Goal: Use online tool/utility: Utilize a website feature to perform a specific function

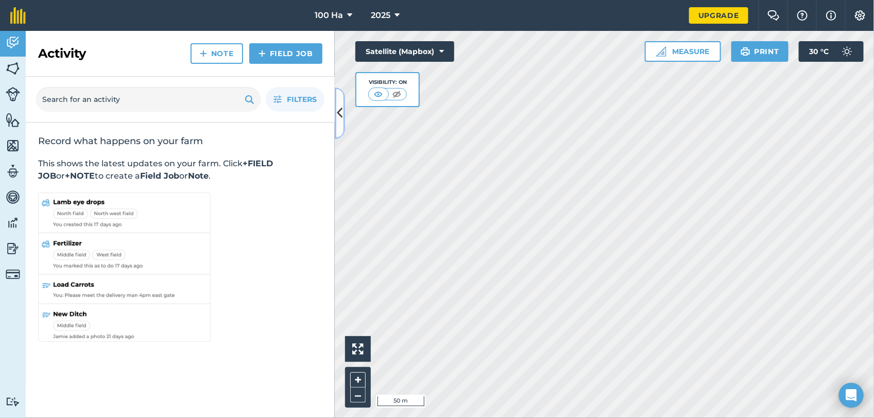
click at [337, 112] on icon at bounding box center [340, 113] width 6 height 18
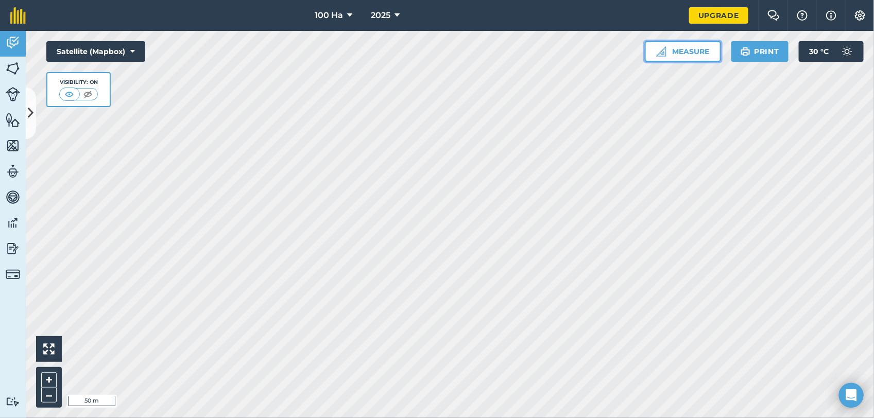
click at [689, 48] on button "Measure" at bounding box center [683, 51] width 76 height 21
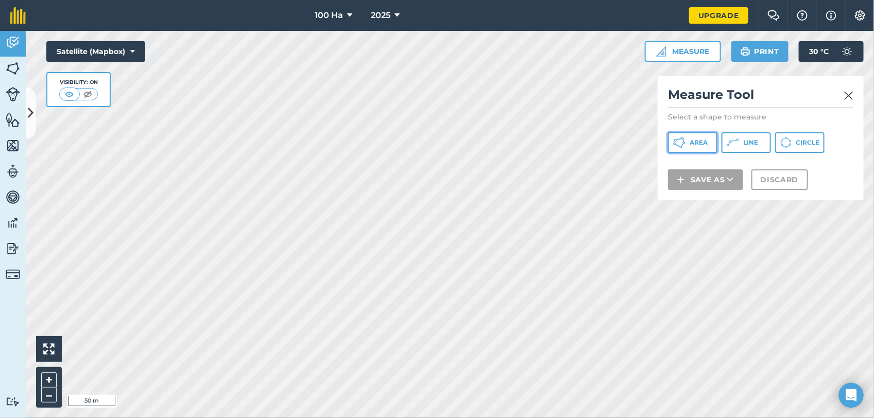
click at [691, 142] on span "Area" at bounding box center [699, 143] width 18 height 8
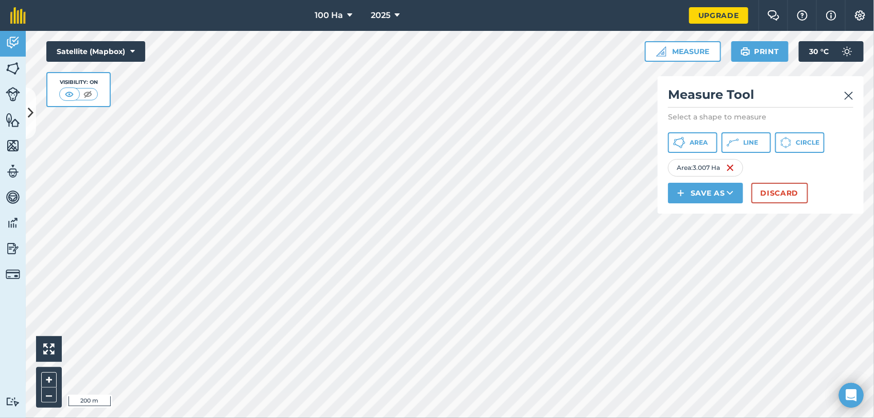
click at [170, 418] on html "100 Ha 2025 Upgrade Farm Chat Help Info Settings Map printing is not available …" at bounding box center [437, 209] width 874 height 418
click at [110, 418] on html "100 Ha 2025 Upgrade Farm Chat Help Info Settings Map printing is not available …" at bounding box center [437, 209] width 874 height 418
click at [747, 142] on span "Line" at bounding box center [750, 143] width 15 height 8
click at [744, 140] on span "Line" at bounding box center [750, 143] width 15 height 8
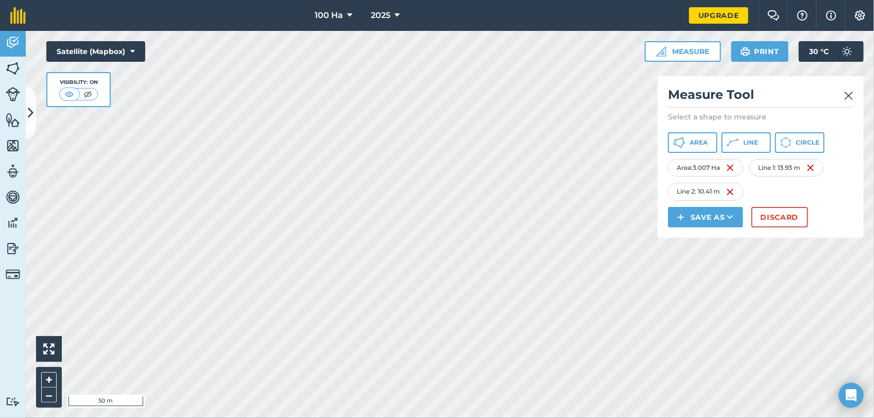
click at [130, 418] on html "100 Ha 2025 Upgrade Farm Chat Help Info Settings Map printing is not available …" at bounding box center [437, 209] width 874 height 418
click at [412, 418] on html "100 Ha 2025 Upgrade Farm Chat Help Info Settings Map printing is not available …" at bounding box center [437, 209] width 874 height 418
click at [332, 418] on html "100 Ha 2025 Upgrade Farm Chat Help Info Settings Map printing is not available …" at bounding box center [437, 209] width 874 height 418
click at [317, 418] on html "100 Ha 2025 Upgrade Farm Chat Help Info Settings Map printing is not available …" at bounding box center [437, 209] width 874 height 418
click at [372, 7] on div "100 Ha 2025 Upgrade Farm Chat Help Info Settings Map printing is not available …" at bounding box center [437, 209] width 874 height 418
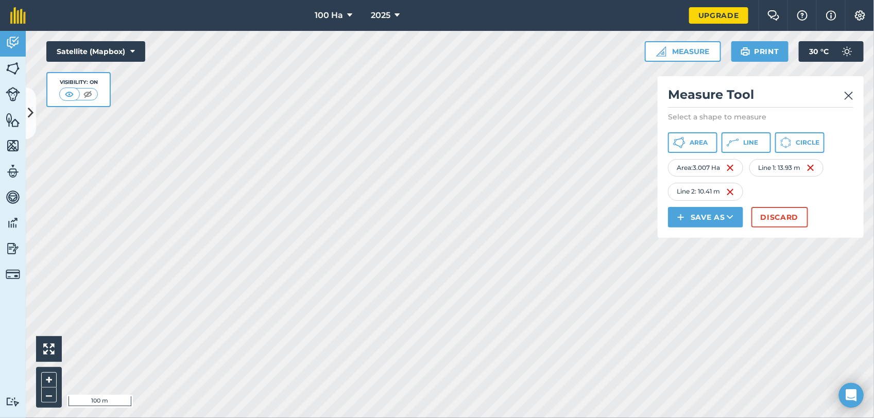
click at [873, 130] on html "100 Ha 2025 Upgrade Farm Chat Help Info Settings Map printing is not available …" at bounding box center [437, 209] width 874 height 418
click at [0, 250] on html "100 Ha 2025 Upgrade Farm Chat Help Info Settings Map printing is not available …" at bounding box center [437, 209] width 874 height 418
click at [685, 418] on html "100 Ha 2025 Upgrade Farm Chat Help Info Settings Map printing is not available …" at bounding box center [437, 209] width 874 height 418
click at [314, 418] on html "100 Ha 2025 Upgrade Farm Chat Help Info Settings Map printing is not available …" at bounding box center [437, 209] width 874 height 418
click at [228, 418] on html "100 Ha 2025 Upgrade Farm Chat Help Info Settings Map printing is not available …" at bounding box center [437, 209] width 874 height 418
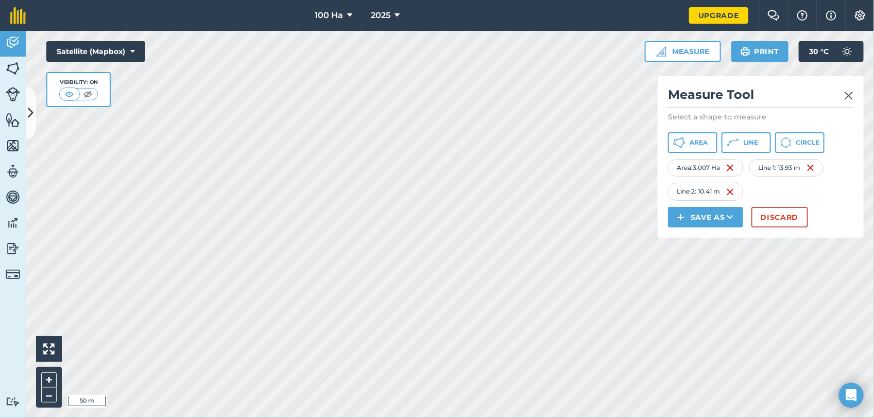
click at [446, 0] on html "100 Ha 2025 Upgrade Farm Chat Help Info Settings Map printing is not available …" at bounding box center [437, 209] width 874 height 418
click at [444, 4] on div "100 Ha 2025 Upgrade Farm Chat Help Info Settings Map printing is not available …" at bounding box center [437, 209] width 874 height 418
click at [439, 29] on div "100 Ha 2025 Upgrade Farm Chat Help Info Settings Map printing is not available …" at bounding box center [437, 209] width 874 height 418
click at [410, 0] on html "100 Ha 2025 Upgrade Farm Chat Help Info Settings Map printing is not available …" at bounding box center [437, 209] width 874 height 418
click at [382, 0] on html "100 Ha 2025 Upgrade Farm Chat Help Info Settings Map printing is not available …" at bounding box center [437, 209] width 874 height 418
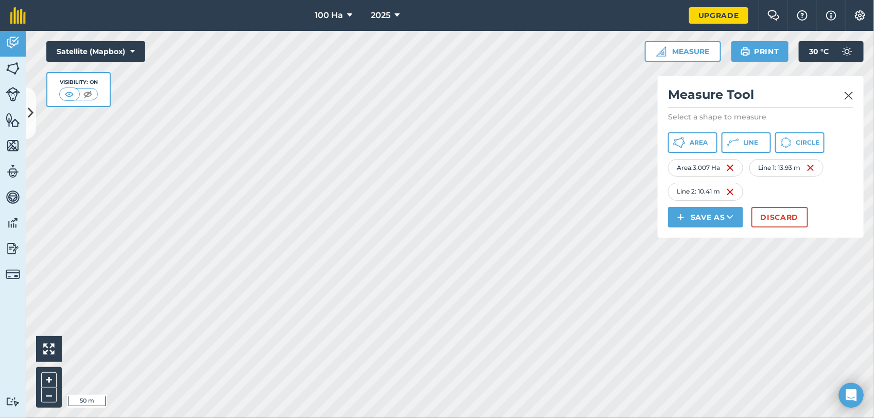
click at [364, 0] on html "100 Ha 2025 Upgrade Farm Chat Help Info Settings Map printing is not available …" at bounding box center [437, 209] width 874 height 418
click at [694, 141] on span "Area" at bounding box center [699, 143] width 18 height 8
click at [688, 138] on button "Area" at bounding box center [692, 142] width 49 height 21
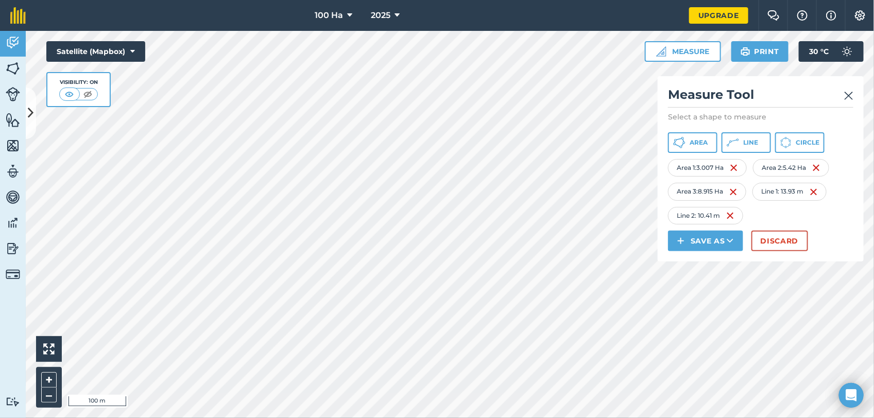
click at [296, 418] on html "100 Ha 2025 Upgrade Farm Chat Help Info Settings Map printing is not available …" at bounding box center [437, 209] width 874 height 418
click at [732, 215] on img at bounding box center [730, 216] width 8 height 12
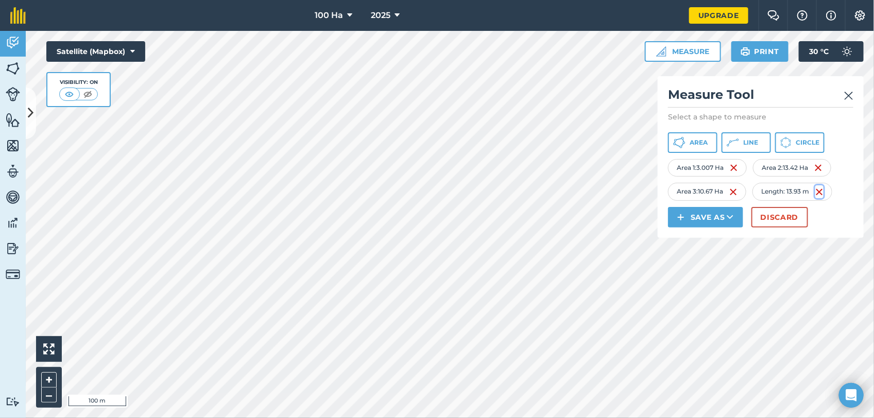
click at [823, 189] on img at bounding box center [819, 192] width 8 height 12
click at [735, 192] on img at bounding box center [733, 192] width 8 height 12
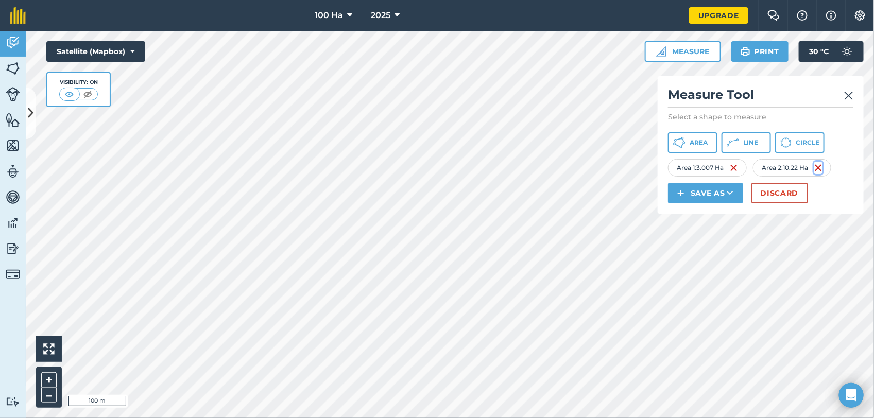
click at [822, 165] on img at bounding box center [818, 168] width 8 height 12
click at [256, 418] on html "100 Ha 2025 Upgrade Farm Chat Help Info Settings Map printing is not available …" at bounding box center [437, 209] width 874 height 418
click at [698, 139] on span "Area" at bounding box center [699, 143] width 18 height 8
click at [562, 418] on html "100 Ha 2025 Upgrade Farm Chat Help Info Settings Map printing is not available …" at bounding box center [437, 209] width 874 height 418
click at [444, 418] on html "100 Ha 2025 Upgrade Farm Chat Help Info Settings Map printing is not available …" at bounding box center [437, 209] width 874 height 418
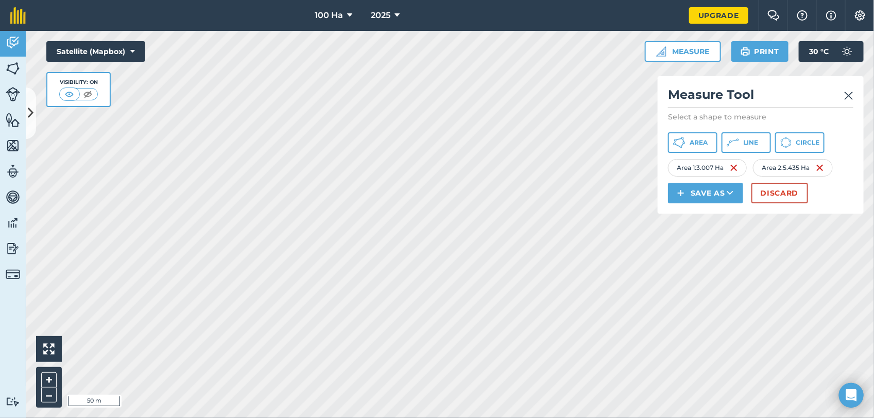
click at [2, 234] on div "Activity Fields Livestock Features Maps Team Vehicles Data Reporting Billing Tu…" at bounding box center [437, 224] width 874 height 387
